Goal: Transaction & Acquisition: Purchase product/service

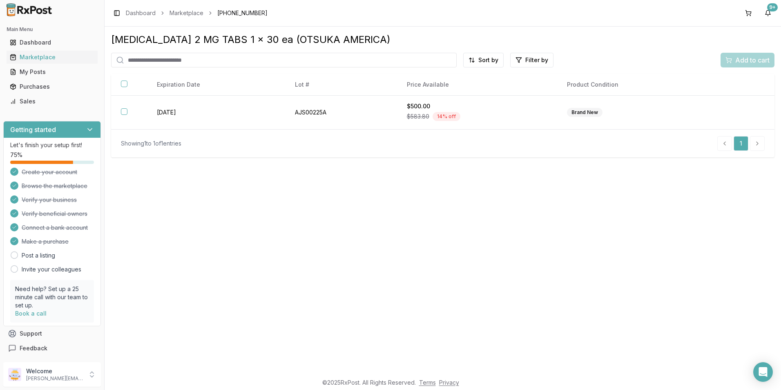
click at [53, 76] on div "My Posts" at bounding box center [52, 72] width 85 height 8
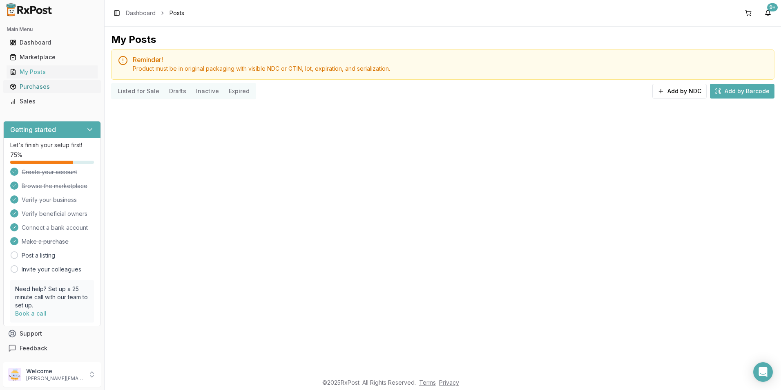
click at [48, 87] on div "Purchases" at bounding box center [52, 87] width 85 height 8
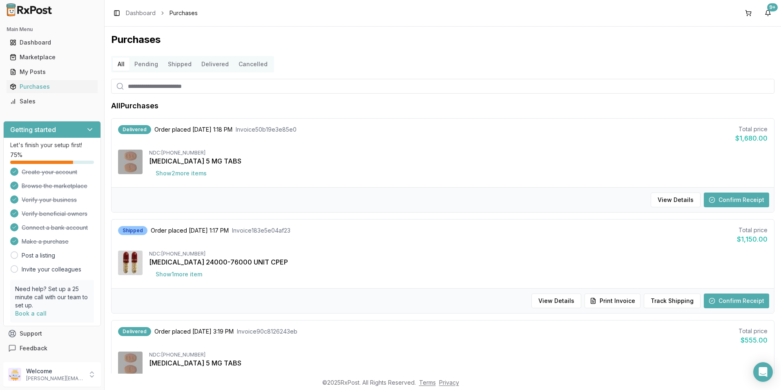
click at [728, 198] on button "Confirm Receipt" at bounding box center [736, 199] width 65 height 15
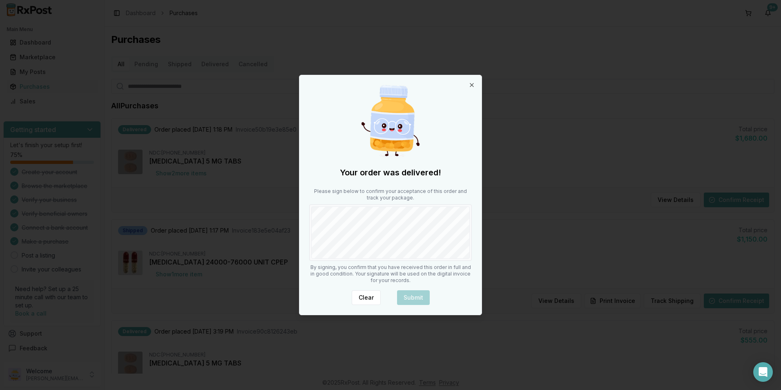
click at [306, 219] on div "Your order was delivered! Please sign below to confirm your acceptance of this …" at bounding box center [390, 194] width 182 height 239
click at [419, 295] on button "Submit" at bounding box center [413, 297] width 33 height 15
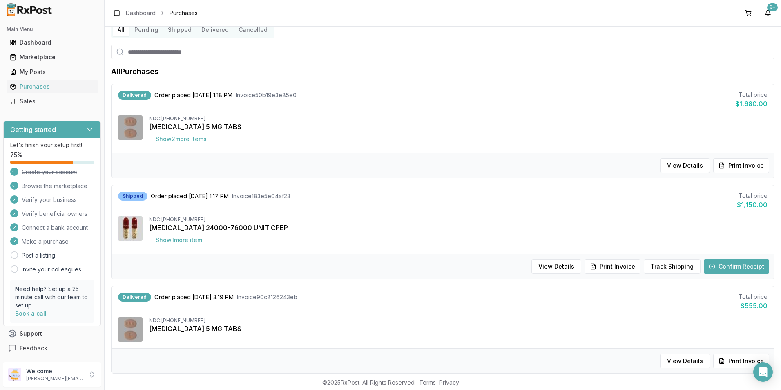
scroll to position [82, 0]
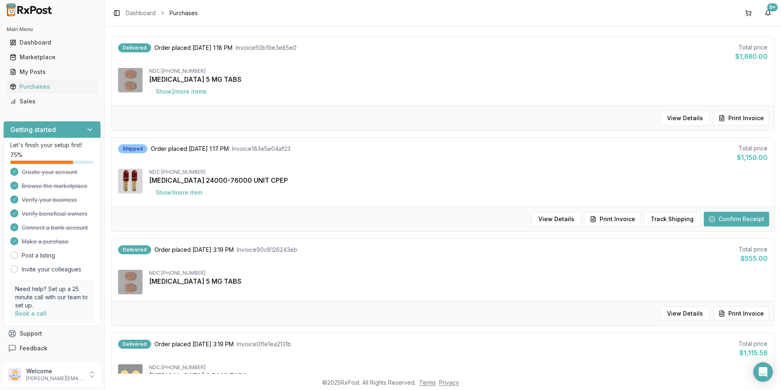
click at [720, 215] on button "Confirm Receipt" at bounding box center [736, 219] width 65 height 15
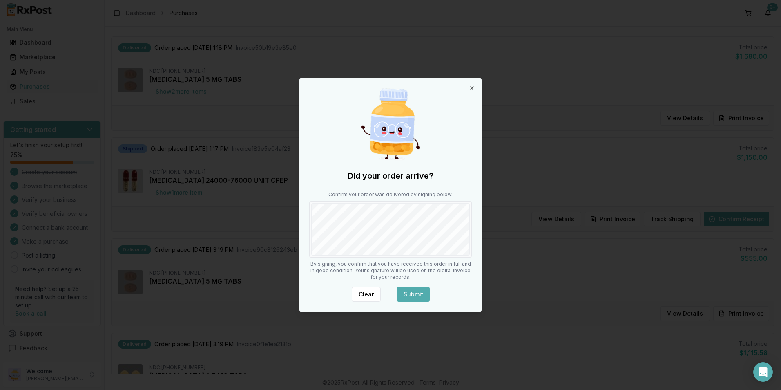
drag, startPoint x: 411, startPoint y: 293, endPoint x: 418, endPoint y: 290, distance: 7.5
click at [412, 293] on button "Submit" at bounding box center [413, 294] width 33 height 15
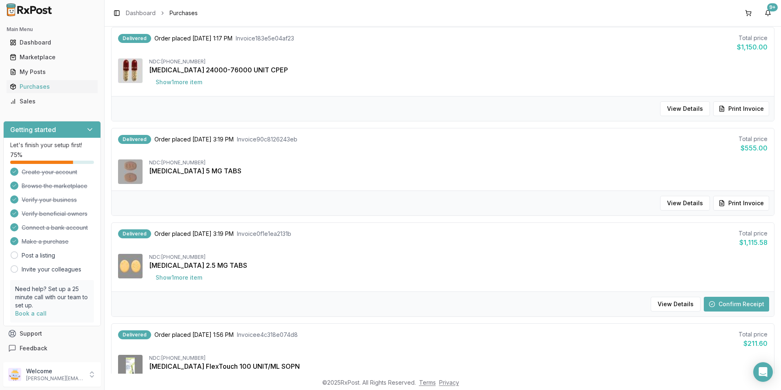
scroll to position [368, 0]
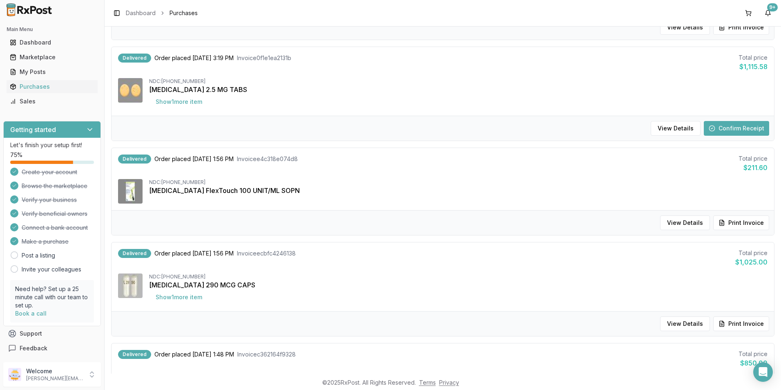
click at [739, 125] on button "Confirm Receipt" at bounding box center [736, 128] width 65 height 15
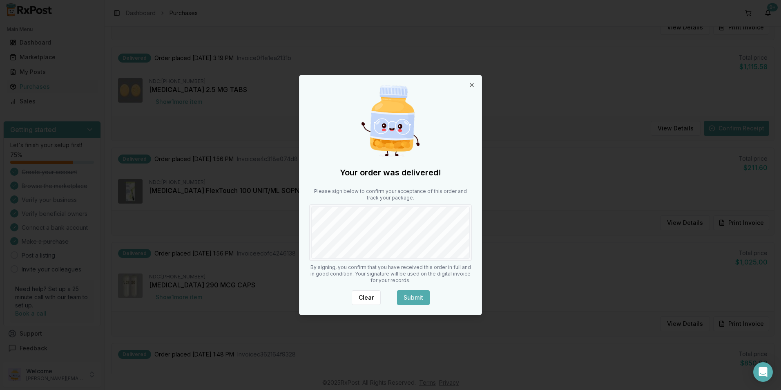
click at [416, 295] on button "Submit" at bounding box center [413, 297] width 33 height 15
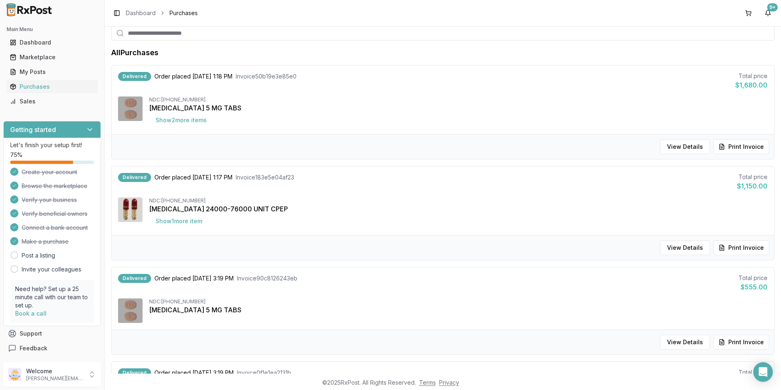
scroll to position [0, 0]
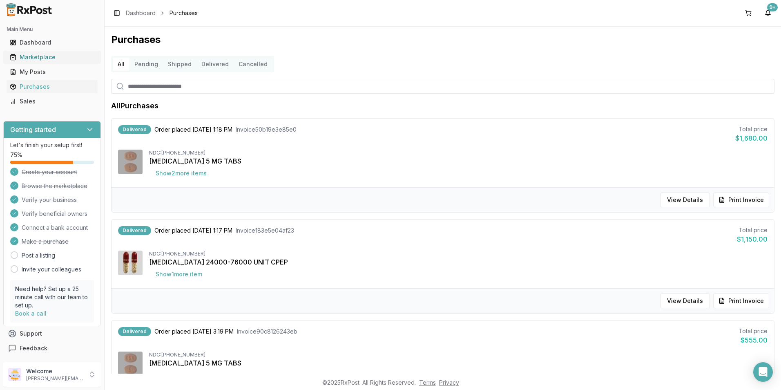
click at [37, 55] on div "Marketplace" at bounding box center [52, 57] width 85 height 8
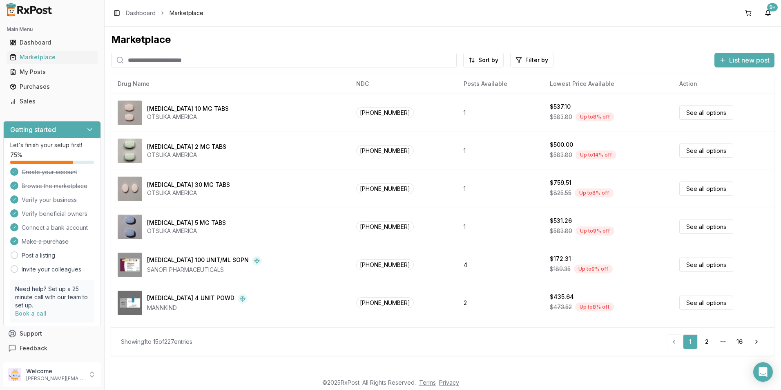
click at [153, 63] on input "search" at bounding box center [284, 60] width 346 height 15
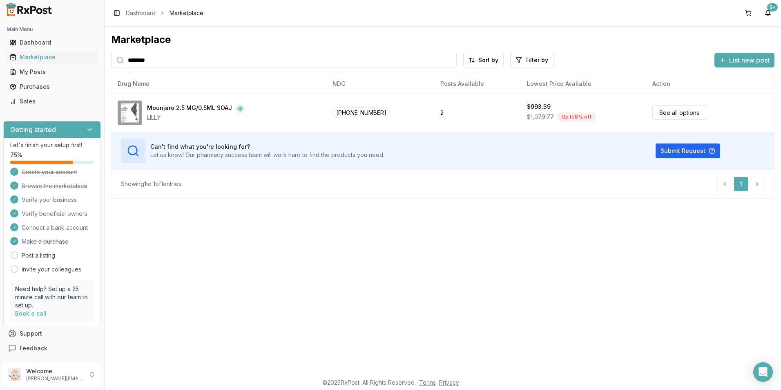
drag, startPoint x: 161, startPoint y: 60, endPoint x: 102, endPoint y: 58, distance: 58.5
click at [102, 58] on div "Main Menu Dashboard Marketplace My Posts Purchases Sales Getting started Let's …" at bounding box center [390, 195] width 781 height 390
type input "*********"
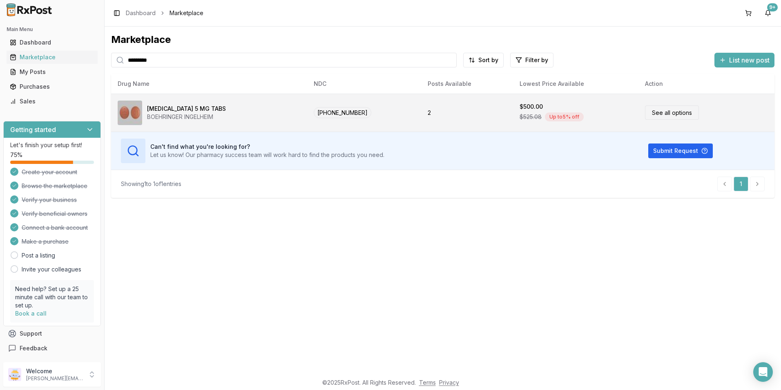
click at [664, 117] on link "See all options" at bounding box center [672, 112] width 54 height 14
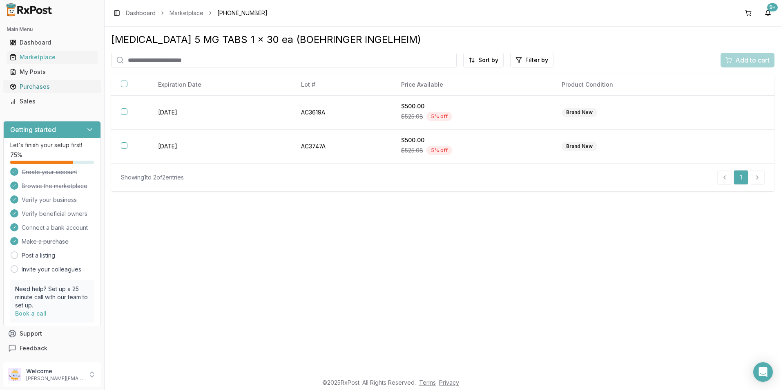
click at [33, 85] on div "Purchases" at bounding box center [52, 87] width 85 height 8
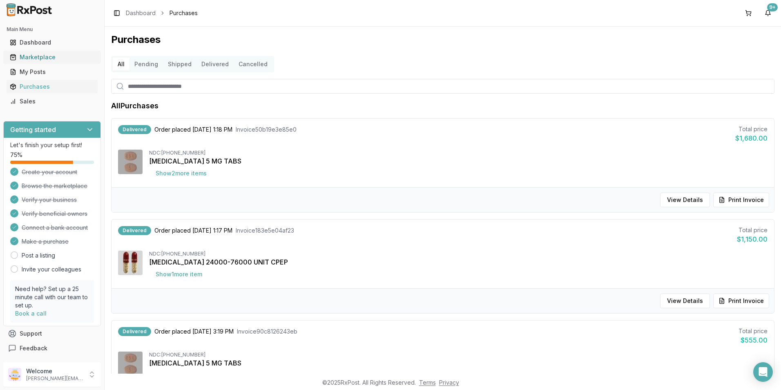
click at [38, 51] on link "Marketplace" at bounding box center [52, 57] width 91 height 15
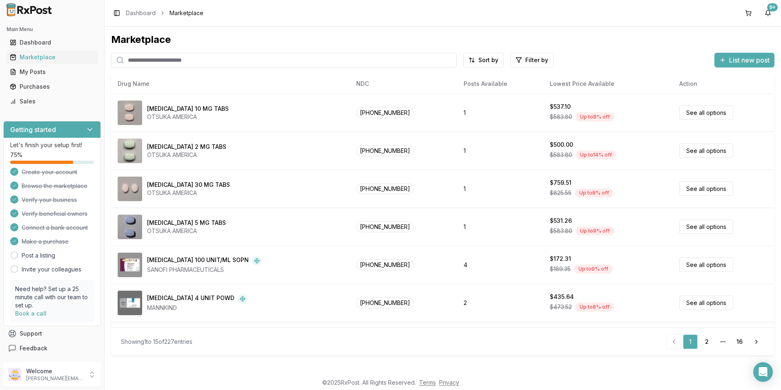
click at [160, 56] on input "search" at bounding box center [284, 60] width 346 height 15
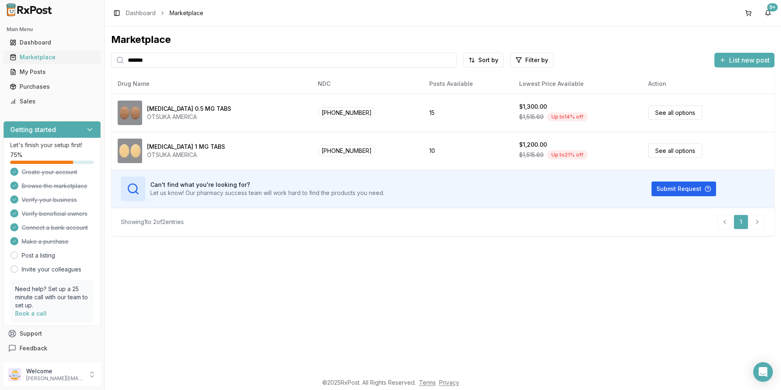
drag, startPoint x: 148, startPoint y: 60, endPoint x: 95, endPoint y: 59, distance: 52.7
click at [96, 59] on div "Main Menu Dashboard Marketplace My Posts Purchases Sales Getting started Let's …" at bounding box center [390, 195] width 781 height 390
drag, startPoint x: 156, startPoint y: 58, endPoint x: 113, endPoint y: 62, distance: 43.9
click at [113, 62] on div "******" at bounding box center [284, 60] width 346 height 15
drag, startPoint x: 166, startPoint y: 60, endPoint x: 109, endPoint y: 61, distance: 56.8
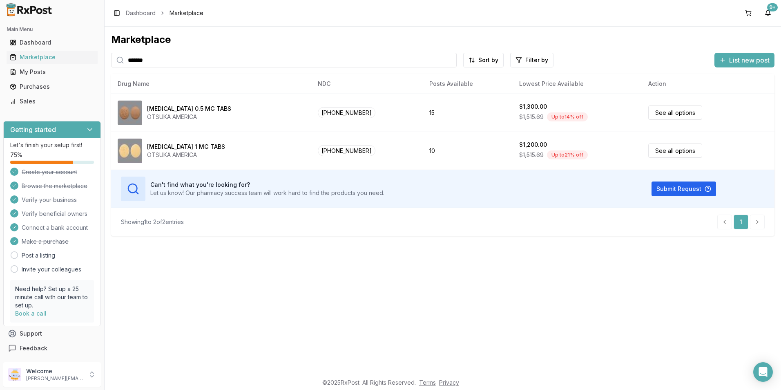
click at [109, 61] on div "Marketplace ******* Sort by Filter by List new post Drug Name NDC Posts Availab…" at bounding box center [443, 200] width 677 height 347
type input "******"
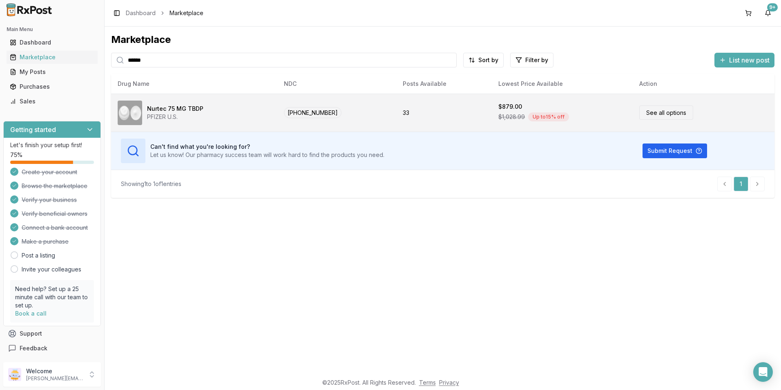
click at [654, 112] on link "See all options" at bounding box center [666, 112] width 54 height 14
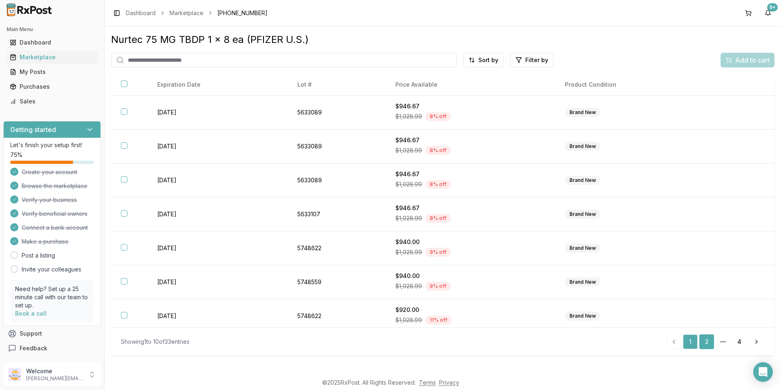
click at [705, 339] on link "2" at bounding box center [706, 341] width 15 height 15
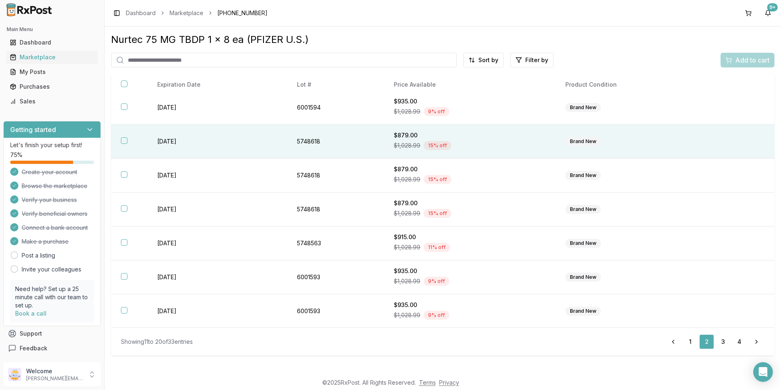
scroll to position [107, 0]
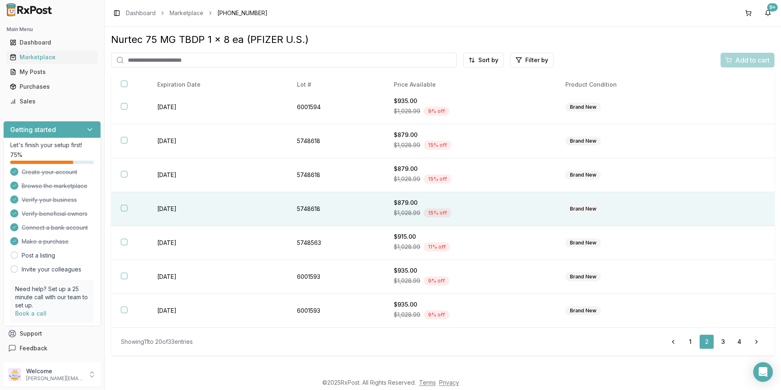
click at [124, 210] on button "button" at bounding box center [124, 208] width 7 height 7
click at [741, 61] on span "Add to cart" at bounding box center [752, 60] width 34 height 10
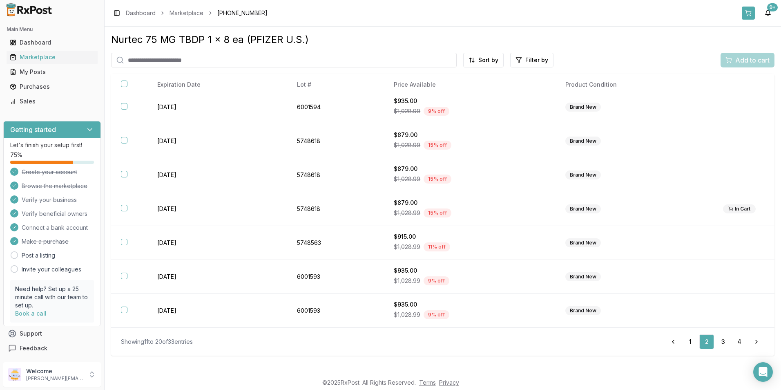
click at [752, 13] on button at bounding box center [748, 13] width 13 height 13
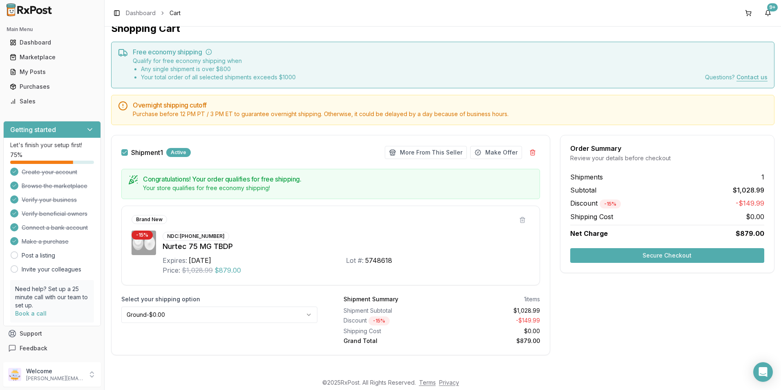
scroll to position [16, 0]
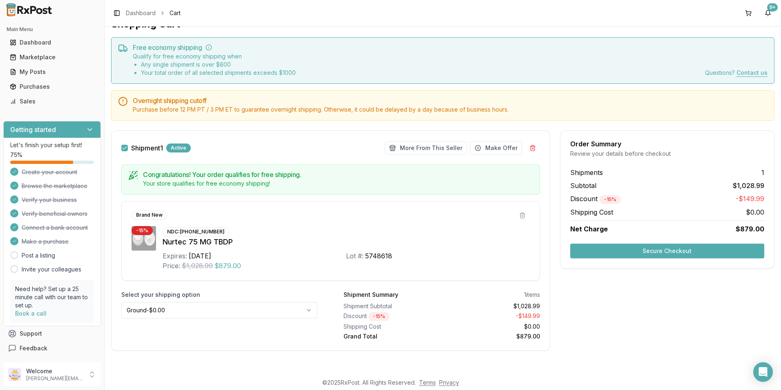
click at [604, 250] on button "Secure Checkout" at bounding box center [667, 250] width 194 height 15
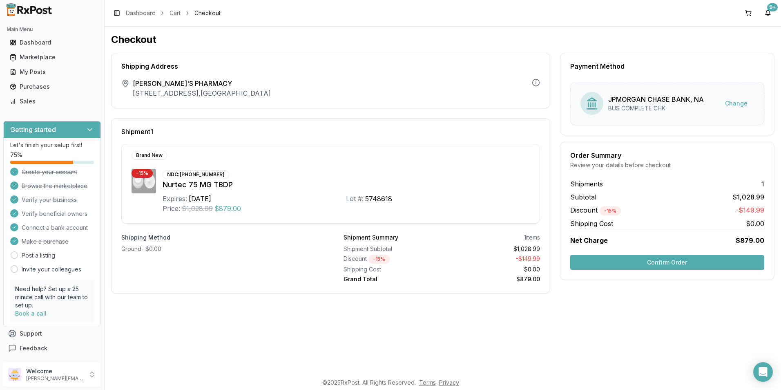
click at [599, 261] on button "Confirm Order" at bounding box center [667, 262] width 194 height 15
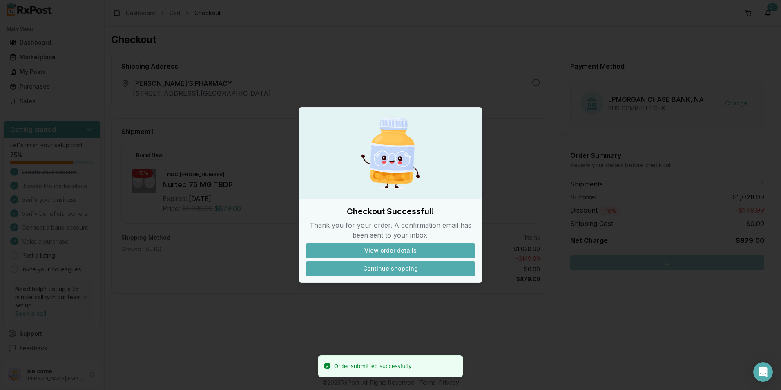
click at [398, 267] on button "Continue shopping" at bounding box center [390, 268] width 169 height 15
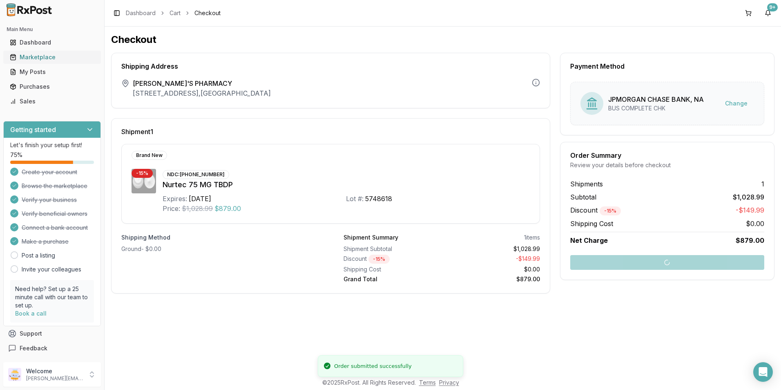
click at [45, 53] on div "Marketplace" at bounding box center [52, 57] width 85 height 8
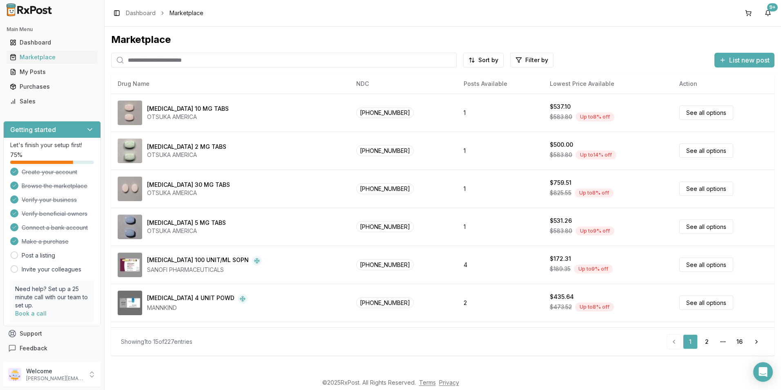
click at [174, 67] on input "search" at bounding box center [284, 60] width 346 height 15
type input "*******"
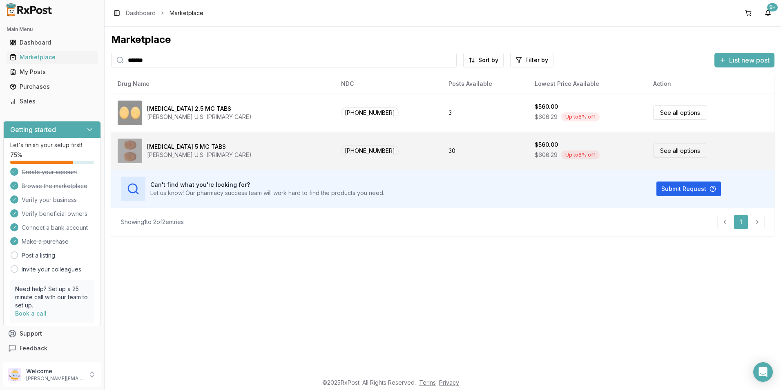
click at [307, 143] on div "[MEDICAL_DATA] 5 MG TABS [PERSON_NAME] U.S. (PRIMARY CARE)" at bounding box center [223, 150] width 210 height 25
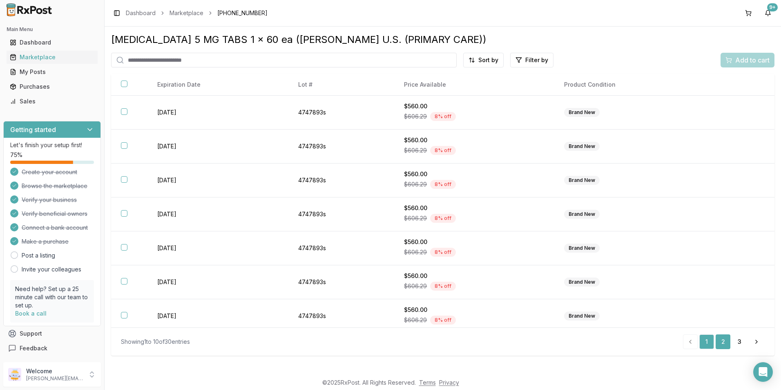
click at [721, 340] on link "2" at bounding box center [723, 341] width 15 height 15
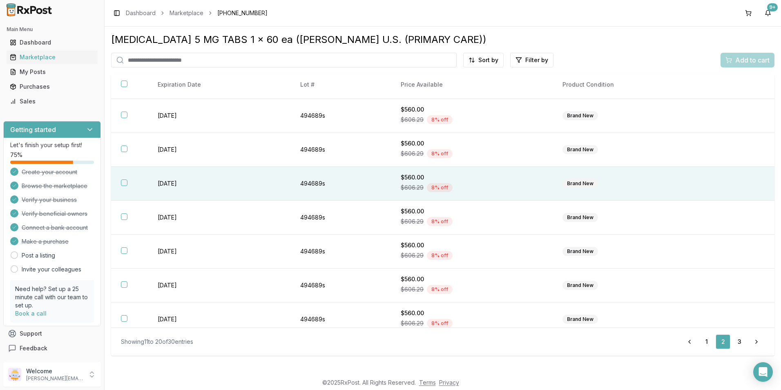
scroll to position [107, 0]
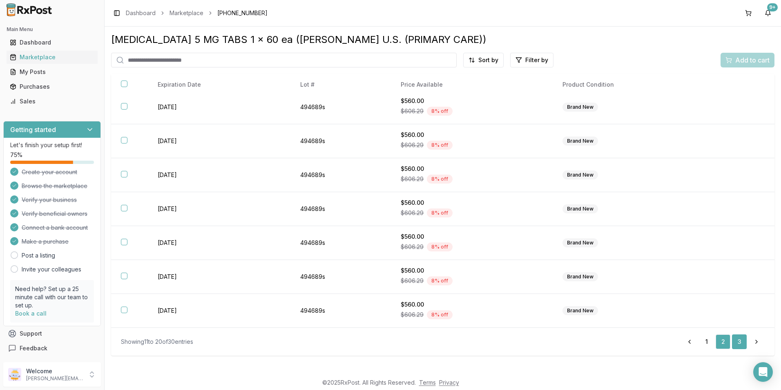
click at [739, 343] on link "3" at bounding box center [739, 341] width 15 height 15
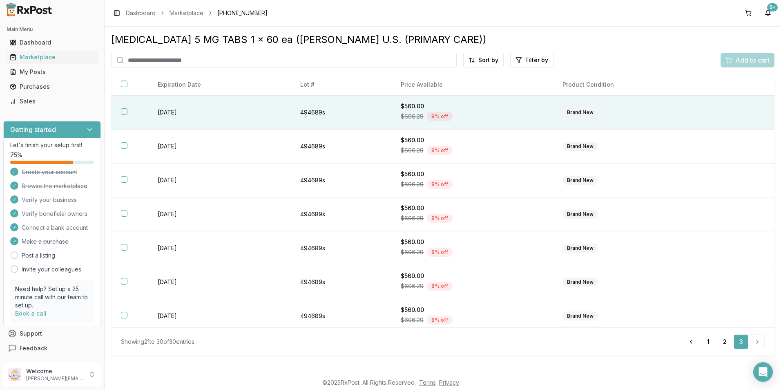
click at [124, 112] on button "button" at bounding box center [124, 111] width 7 height 7
click at [744, 62] on span "Add to cart" at bounding box center [752, 60] width 34 height 10
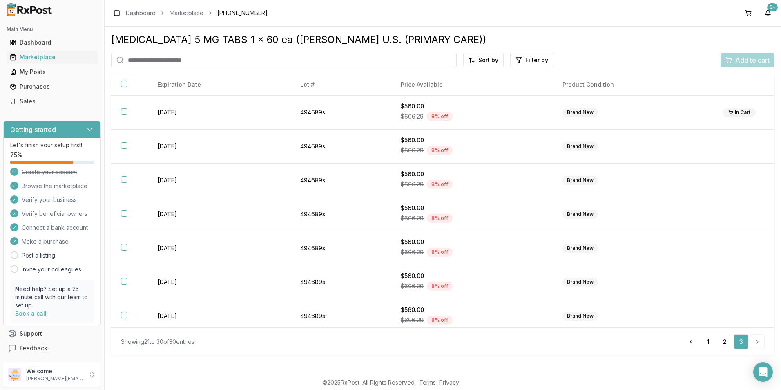
click at [180, 61] on input "search" at bounding box center [284, 60] width 346 height 15
type input "******"
click at [39, 54] on div "Marketplace" at bounding box center [52, 57] width 85 height 8
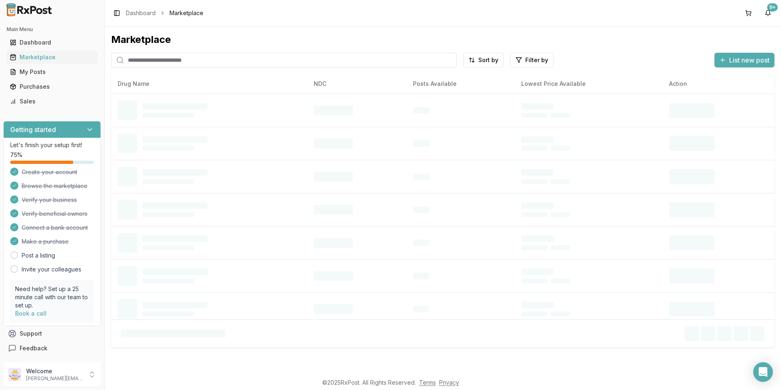
click at [145, 60] on input "search" at bounding box center [284, 60] width 346 height 15
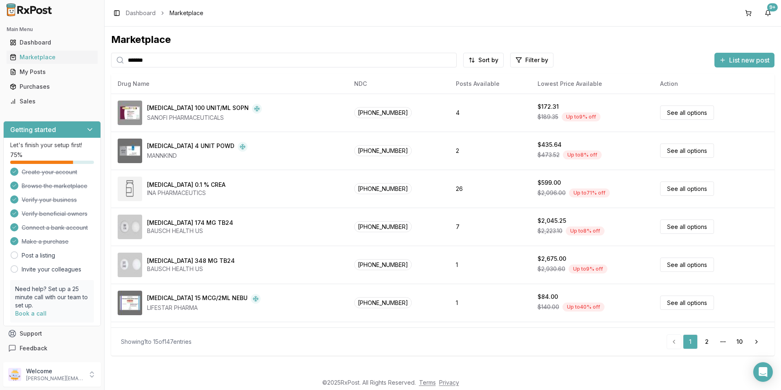
type input "*******"
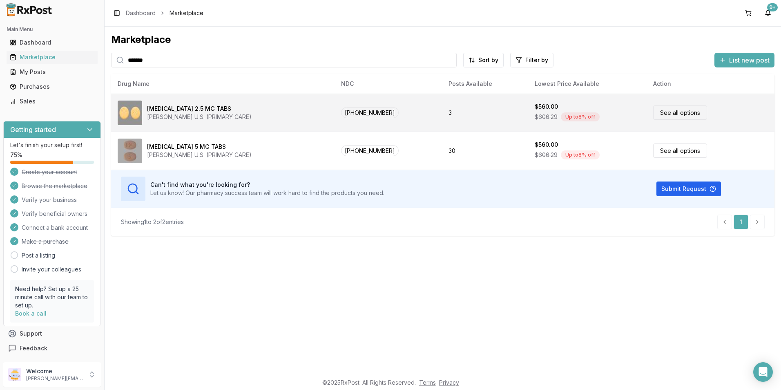
click at [681, 114] on link "See all options" at bounding box center [680, 112] width 54 height 14
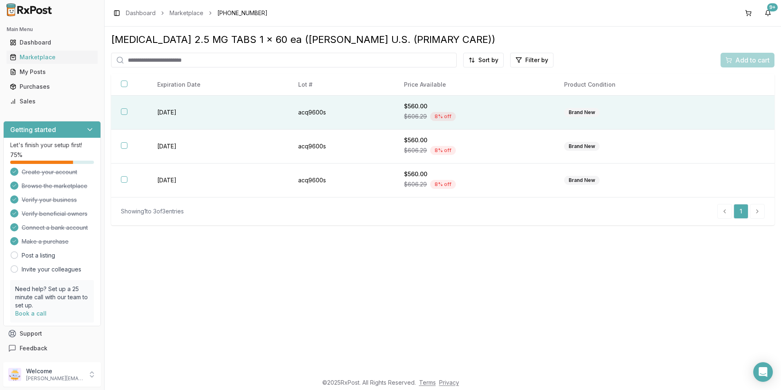
click at [121, 111] on button "button" at bounding box center [124, 111] width 7 height 7
click at [742, 53] on button "Add to cart" at bounding box center [748, 60] width 54 height 15
